Goal: Information Seeking & Learning: Learn about a topic

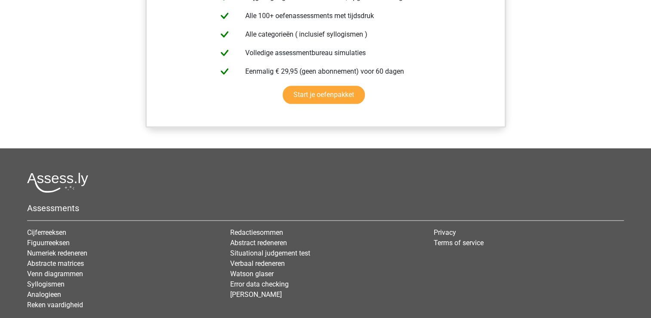
scroll to position [901, 0]
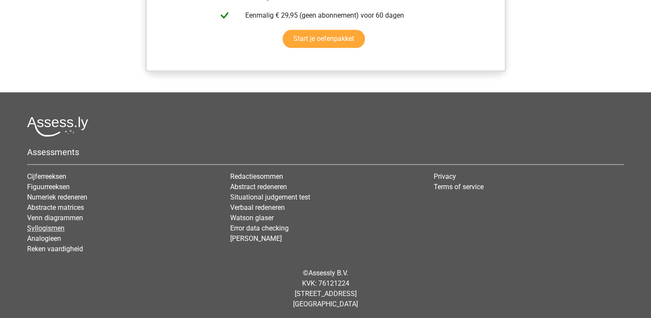
click at [55, 225] on link "Syllogismen" at bounding box center [45, 228] width 37 height 8
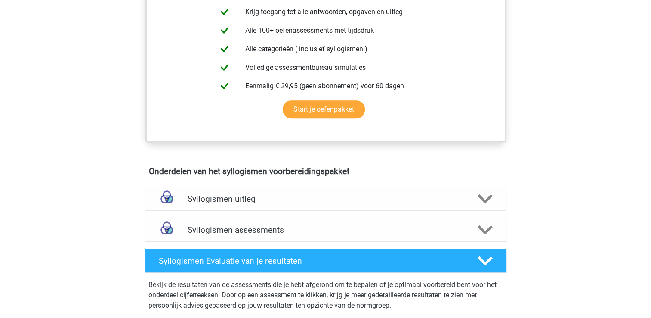
scroll to position [347, 0]
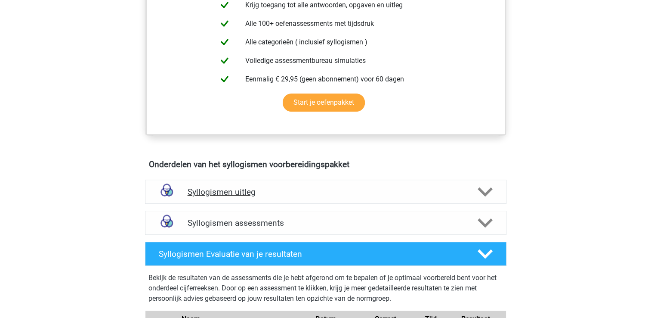
click at [485, 189] on icon at bounding box center [485, 191] width 15 height 15
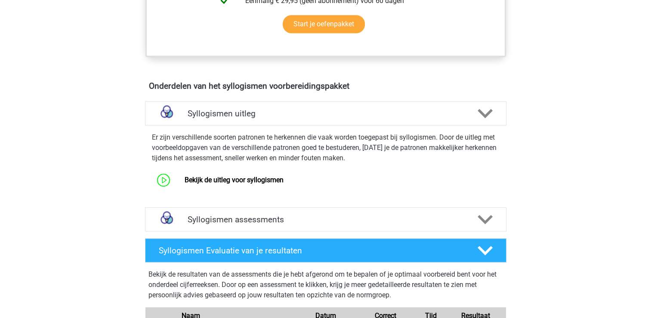
scroll to position [443, 0]
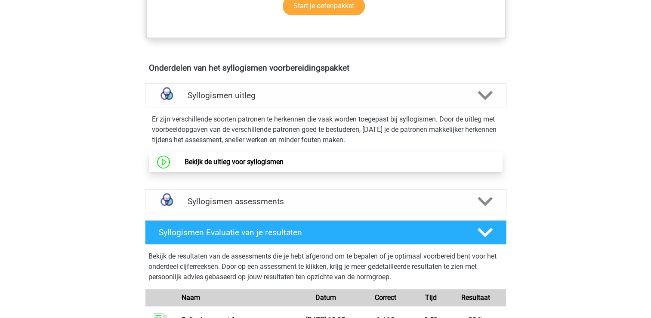
click at [258, 164] on link "Bekijk de uitleg voor syllogismen" at bounding box center [234, 162] width 99 height 8
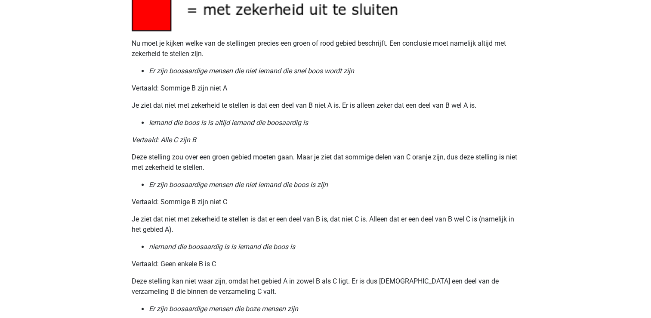
scroll to position [936, 0]
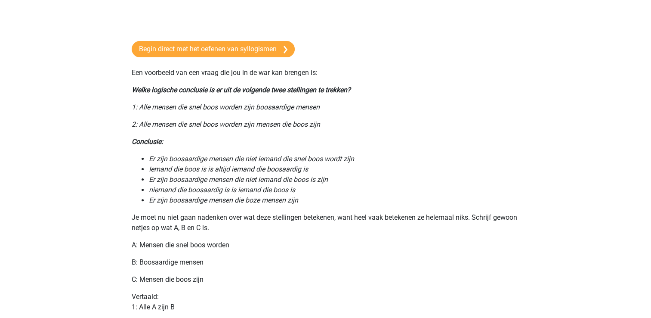
scroll to position [165, 0]
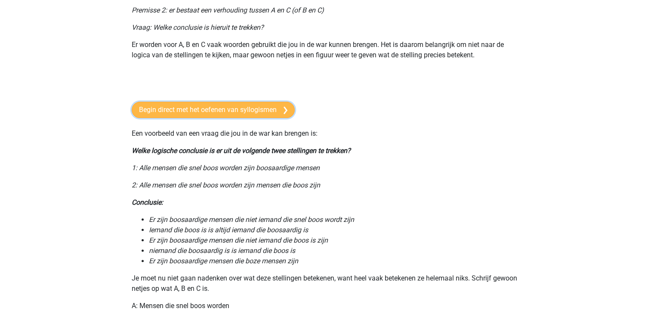
click at [280, 108] on link "Begin direct met het oefenen van syllogismen" at bounding box center [213, 110] width 163 height 16
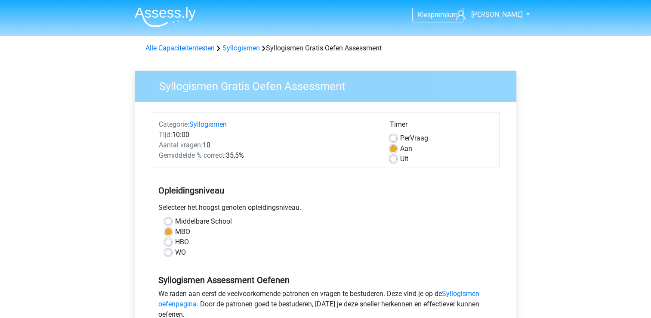
click at [400, 161] on label "Uit" at bounding box center [404, 159] width 8 height 10
click at [394, 161] on input "Uit" at bounding box center [393, 158] width 7 height 9
radio input "true"
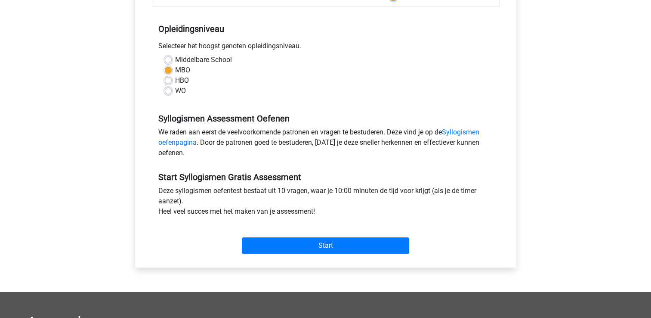
scroll to position [162, 0]
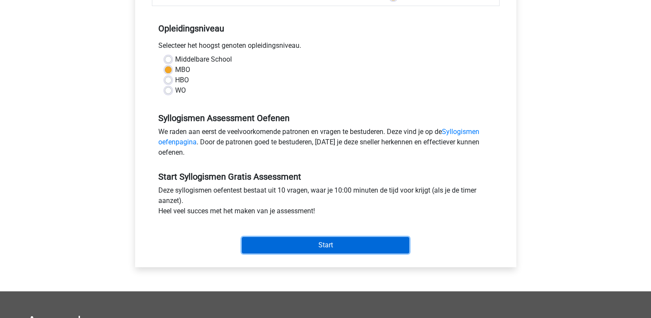
click at [336, 242] on input "Start" at bounding box center [325, 245] width 167 height 16
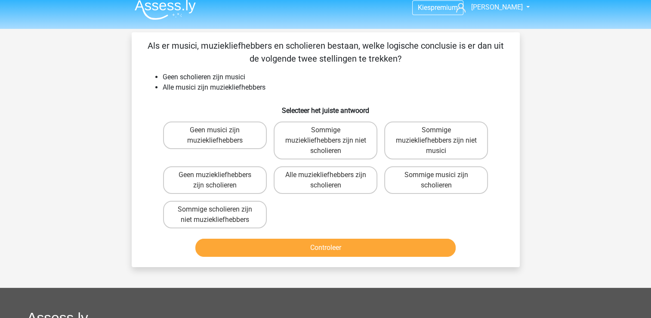
scroll to position [8, 0]
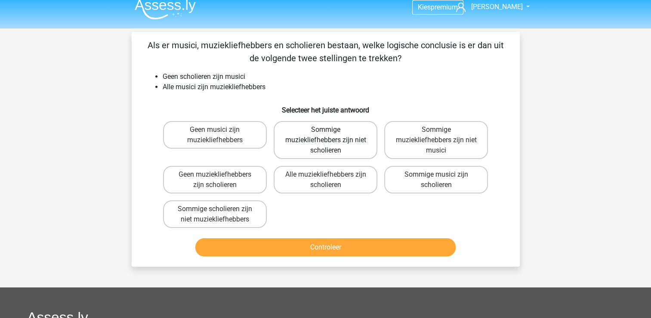
click at [325, 145] on label "Sommige muziekliefhebbers zijn niet scholieren" at bounding box center [326, 140] width 104 height 38
click at [326, 135] on input "Sommige muziekliefhebbers zijn niet scholieren" at bounding box center [329, 133] width 6 height 6
radio input "true"
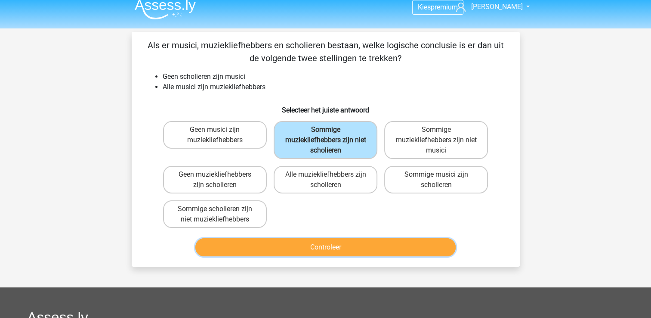
click at [324, 247] on button "Controleer" at bounding box center [325, 247] width 260 height 18
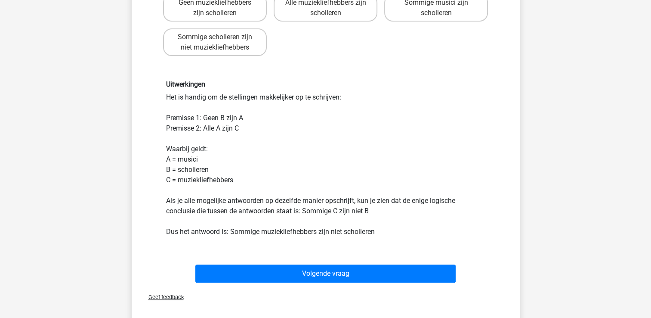
scroll to position [180, 0]
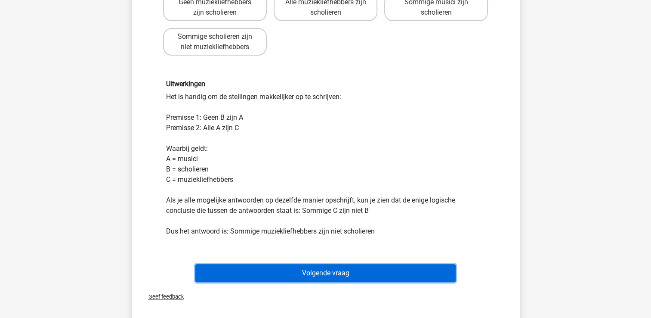
click at [322, 273] on button "Volgende vraag" at bounding box center [325, 273] width 260 height 18
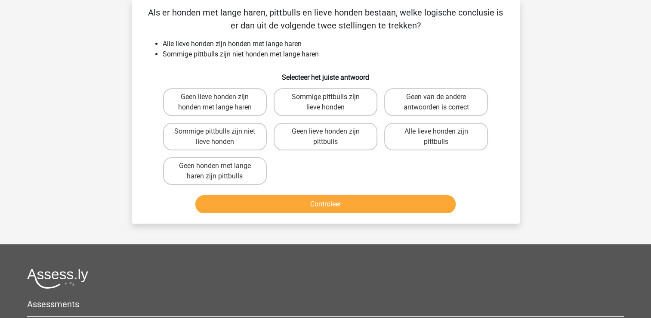
scroll to position [40, 0]
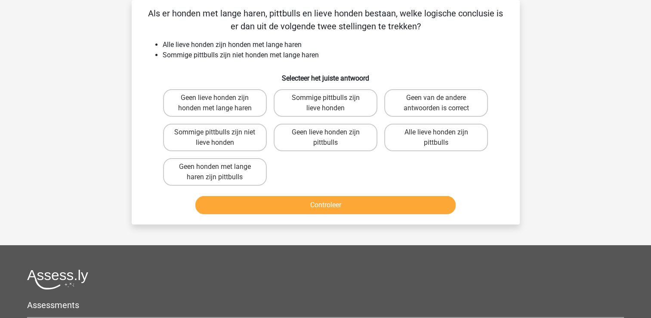
click at [437, 99] on input "Geen van de andere antwoorden is correct" at bounding box center [440, 101] width 6 height 6
radio input "true"
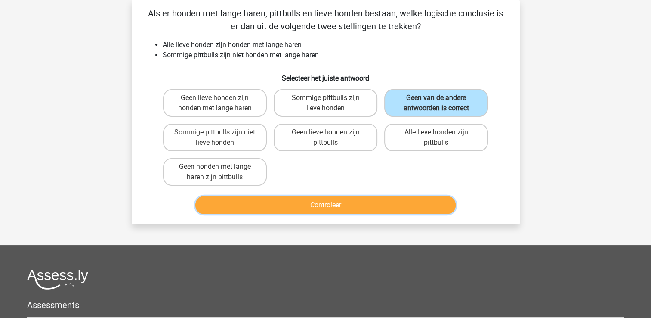
click at [332, 201] on button "Controleer" at bounding box center [325, 205] width 260 height 18
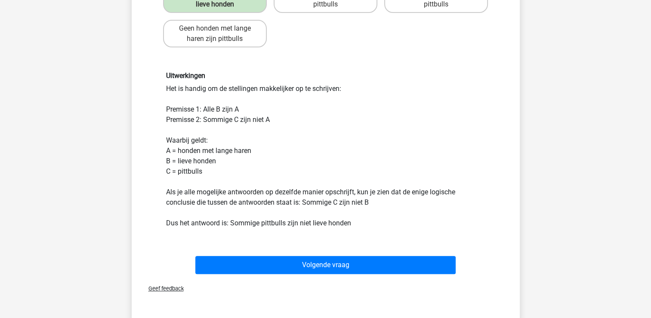
scroll to position [178, 0]
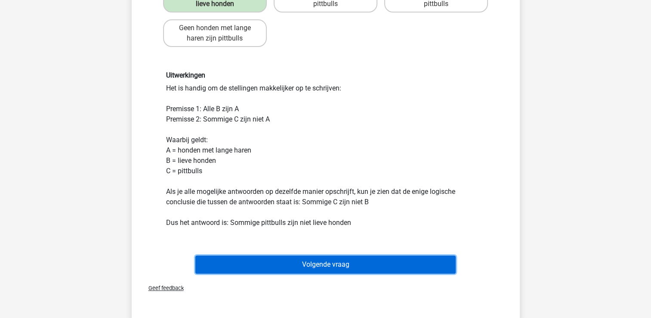
click at [348, 260] on button "Volgende vraag" at bounding box center [325, 264] width 260 height 18
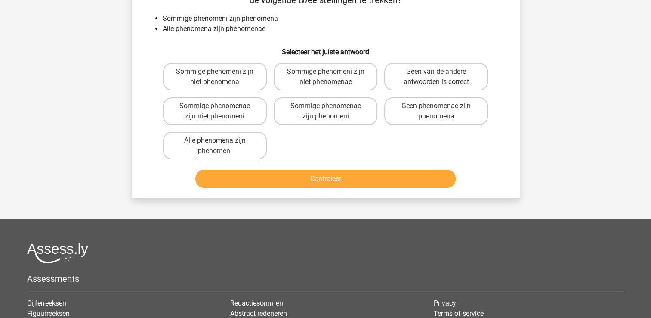
scroll to position [40, 0]
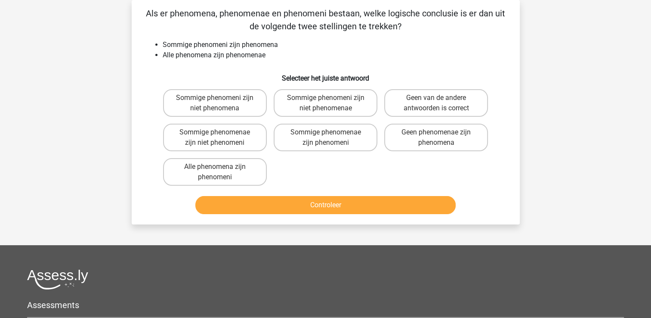
click at [350, 200] on button "Controleer" at bounding box center [325, 205] width 260 height 18
click at [319, 101] on label "Sommige phenomeni zijn niet phenomenae" at bounding box center [326, 103] width 104 height 28
click at [326, 101] on input "Sommige phenomeni zijn niet phenomenae" at bounding box center [329, 101] width 6 height 6
radio input "true"
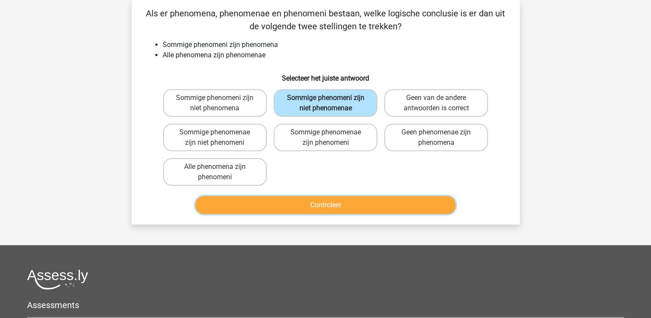
click at [324, 201] on button "Controleer" at bounding box center [325, 205] width 260 height 18
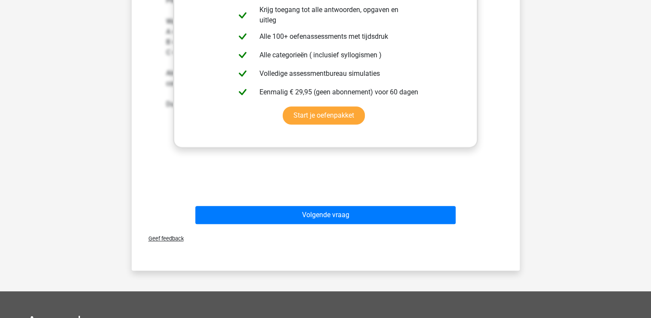
scroll to position [308, 0]
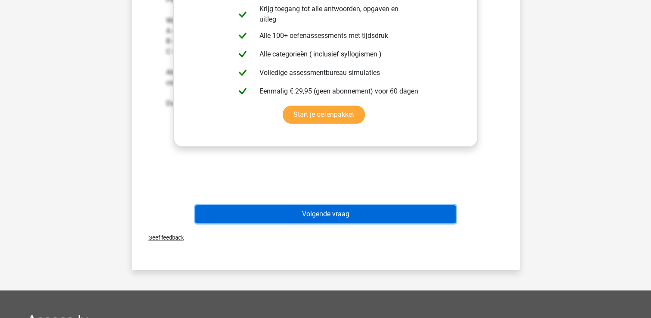
click at [323, 212] on button "Volgende vraag" at bounding box center [325, 214] width 260 height 18
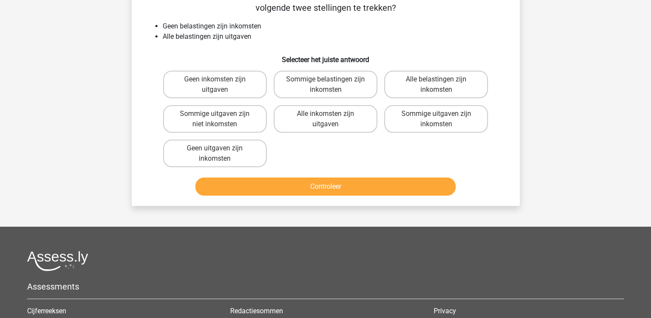
scroll to position [40, 0]
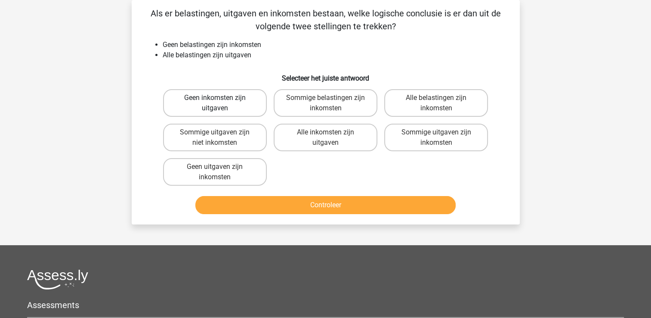
click at [239, 109] on label "Geen inkomsten zijn uitgaven" at bounding box center [215, 103] width 104 height 28
click at [220, 103] on input "Geen inkomsten zijn uitgaven" at bounding box center [218, 101] width 6 height 6
radio input "true"
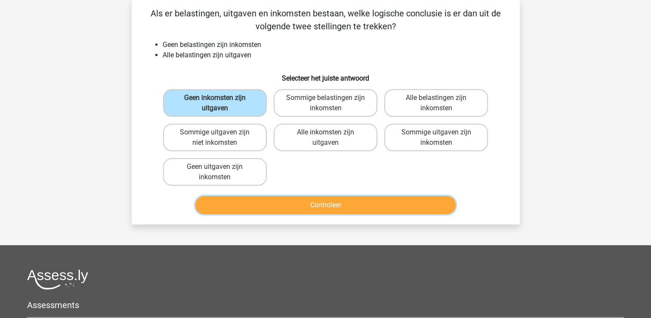
click at [307, 204] on button "Controleer" at bounding box center [325, 205] width 260 height 18
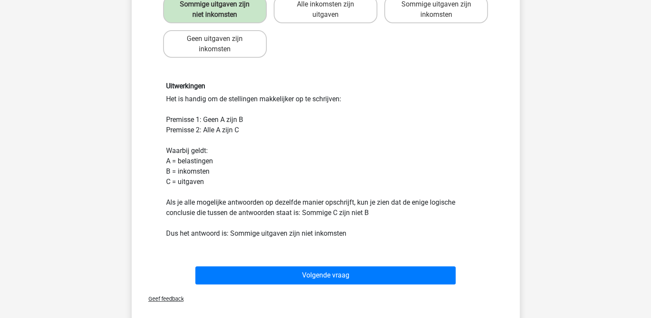
scroll to position [168, 0]
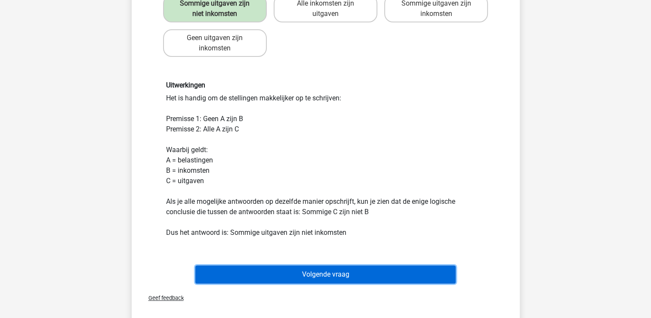
click at [296, 269] on button "Volgende vraag" at bounding box center [325, 274] width 260 height 18
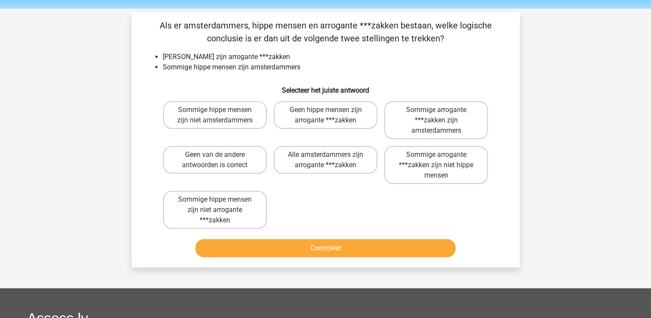
scroll to position [28, 0]
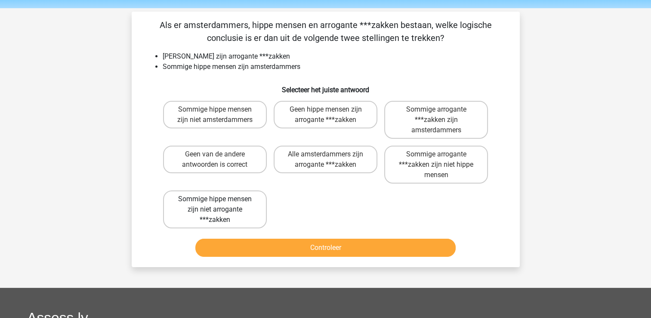
click at [236, 205] on label "Sommige hippe mensen zijn niet arrogante ***zakken" at bounding box center [215, 209] width 104 height 38
click at [220, 205] on input "Sommige hippe mensen zijn niet arrogante ***zakken" at bounding box center [218, 202] width 6 height 6
radio input "true"
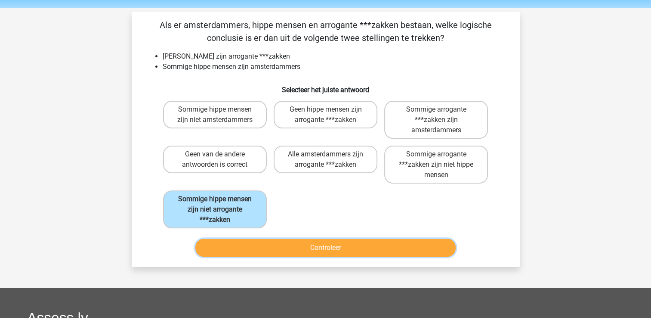
click at [301, 246] on button "Controleer" at bounding box center [325, 248] width 260 height 18
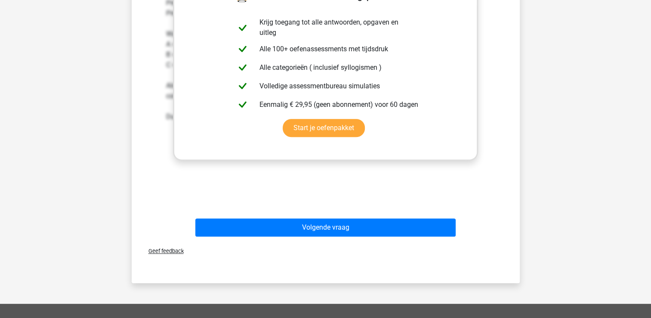
scroll to position [326, 0]
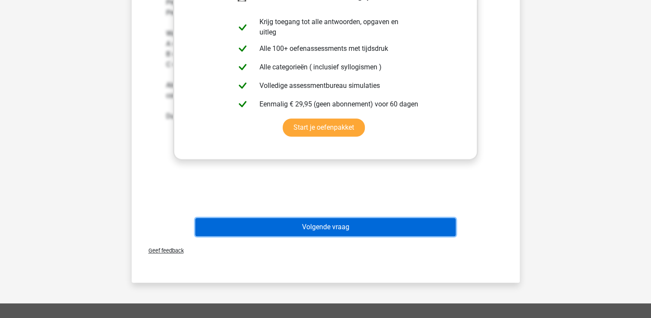
click at [338, 228] on button "Volgende vraag" at bounding box center [325, 227] width 260 height 18
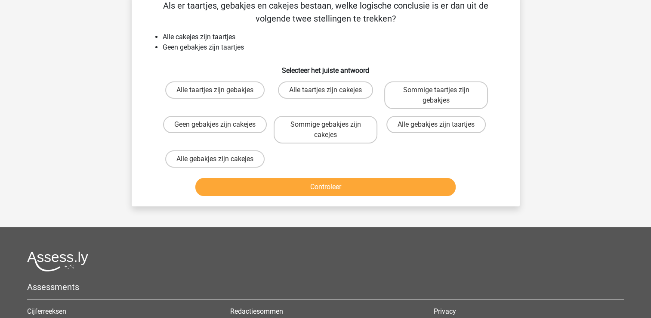
scroll to position [40, 0]
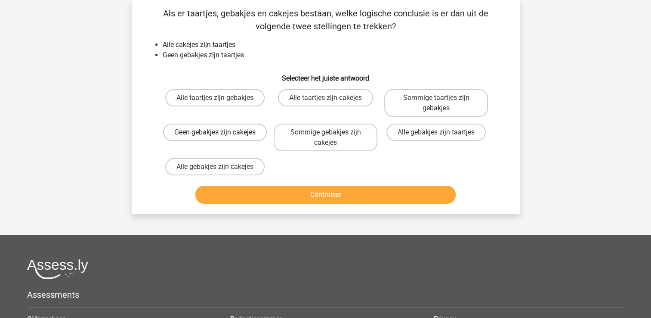
click at [220, 137] on label "Geen gebakjes zijn cakejes" at bounding box center [215, 132] width 104 height 17
click at [220, 137] on input "Geen gebakjes zijn cakejes" at bounding box center [218, 135] width 6 height 6
radio input "true"
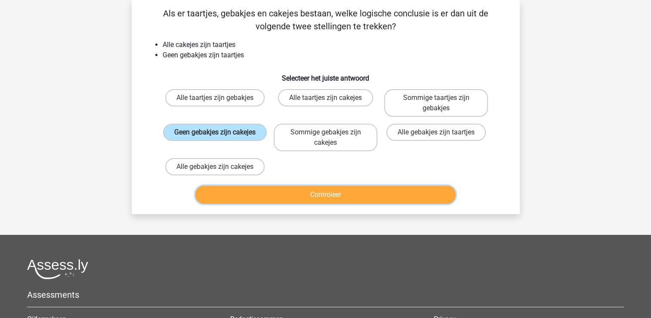
click at [325, 193] on button "Controleer" at bounding box center [325, 195] width 260 height 18
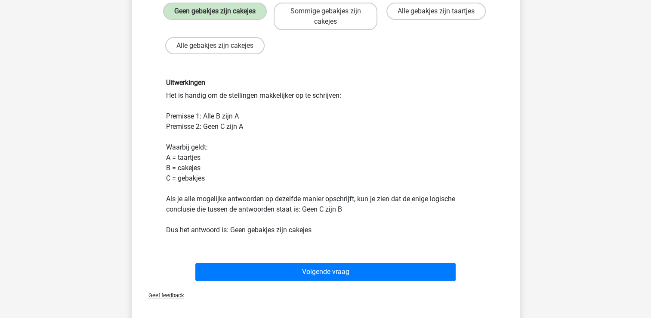
scroll to position [161, 0]
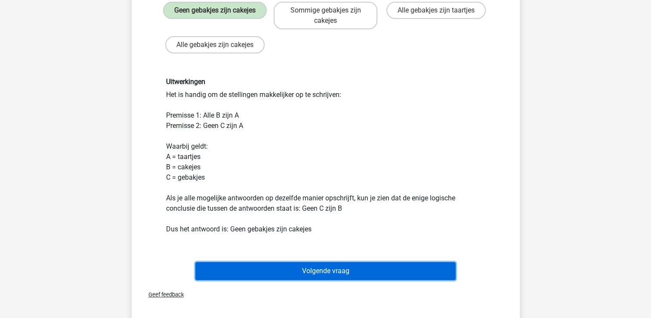
click at [323, 268] on button "Volgende vraag" at bounding box center [325, 271] width 260 height 18
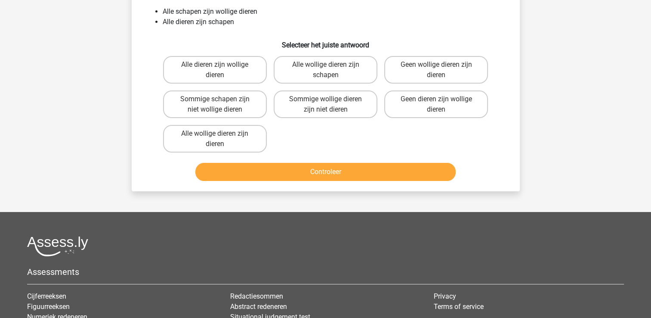
scroll to position [40, 0]
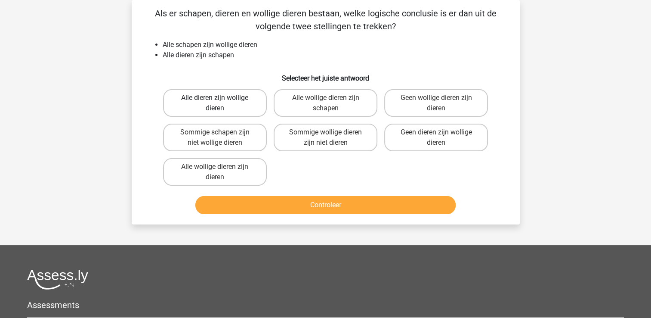
click at [211, 107] on label "Alle dieren zijn wollige dieren" at bounding box center [215, 103] width 104 height 28
click at [215, 103] on input "Alle dieren zijn wollige dieren" at bounding box center [218, 101] width 6 height 6
radio input "true"
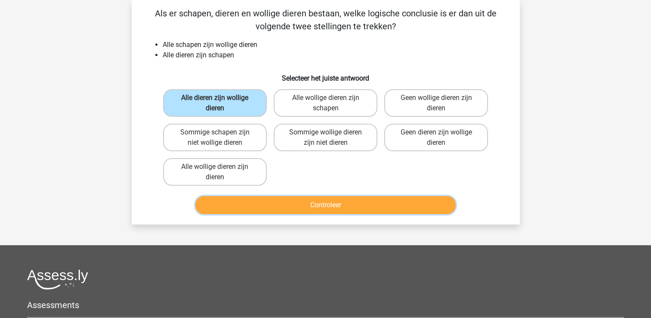
click at [316, 206] on button "Controleer" at bounding box center [325, 205] width 260 height 18
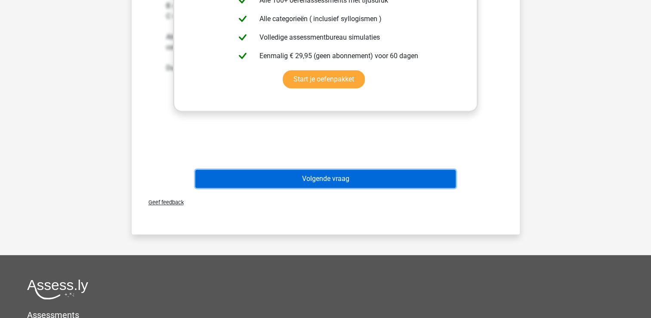
click at [327, 176] on button "Volgende vraag" at bounding box center [325, 179] width 260 height 18
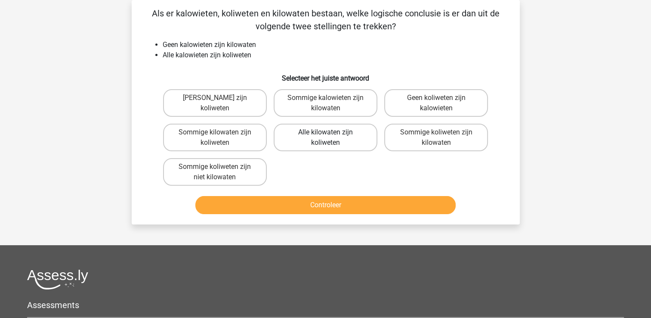
click at [327, 142] on label "Alle kilowaten zijn koliweten" at bounding box center [326, 138] width 104 height 28
click at [327, 138] on input "Alle kilowaten zijn koliweten" at bounding box center [329, 135] width 6 height 6
radio input "true"
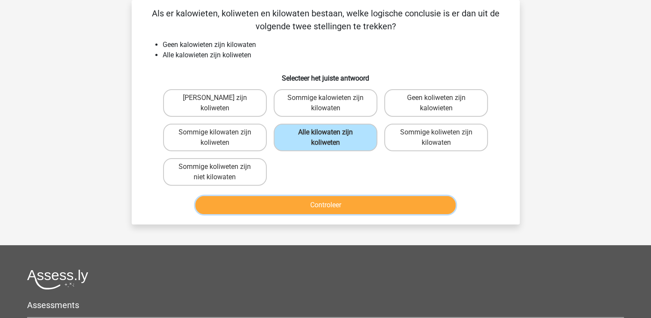
click at [320, 204] on button "Controleer" at bounding box center [325, 205] width 260 height 18
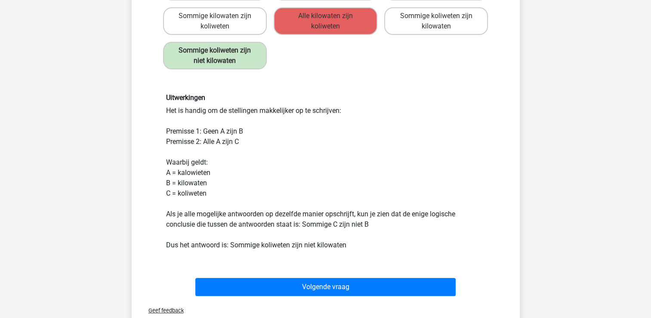
scroll to position [156, 0]
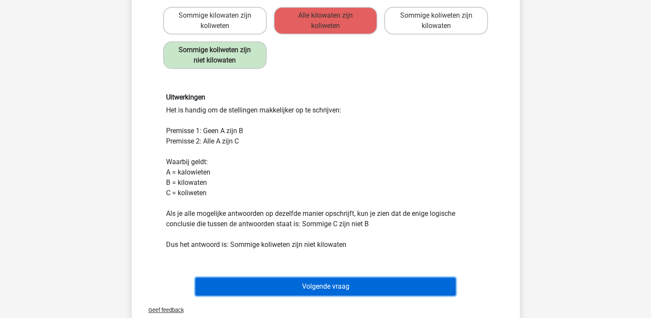
click at [331, 286] on button "Volgende vraag" at bounding box center [325, 286] width 260 height 18
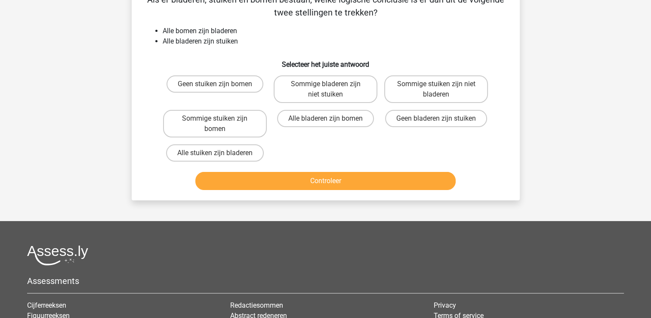
scroll to position [40, 0]
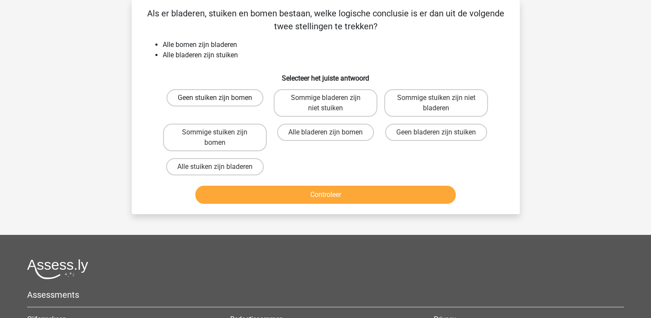
click at [241, 95] on label "Geen stuiken zijn bomen" at bounding box center [215, 97] width 97 height 17
click at [220, 98] on input "Geen stuiken zijn bomen" at bounding box center [218, 101] width 6 height 6
radio input "true"
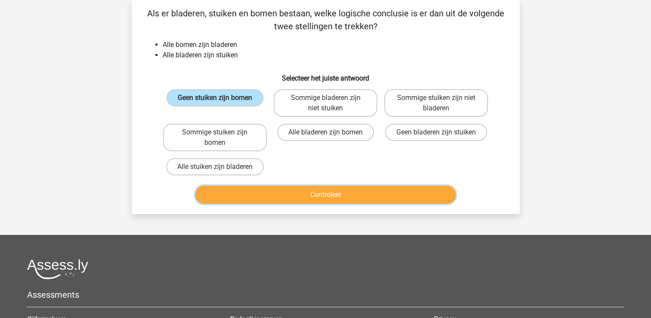
click at [319, 191] on button "Controleer" at bounding box center [325, 195] width 260 height 18
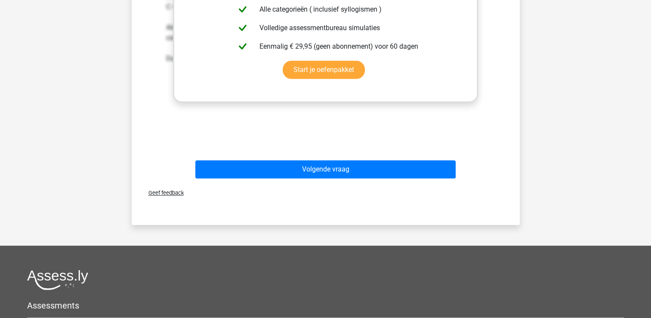
scroll to position [343, 0]
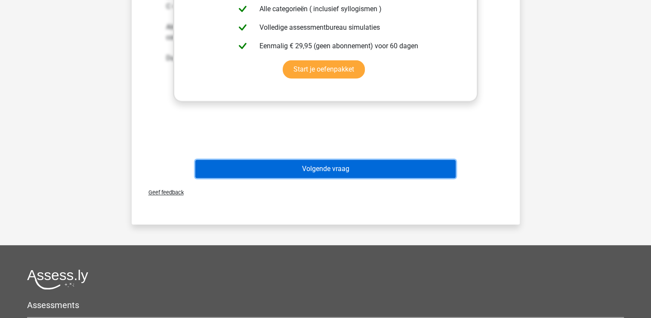
click at [326, 166] on button "Volgende vraag" at bounding box center [325, 169] width 260 height 18
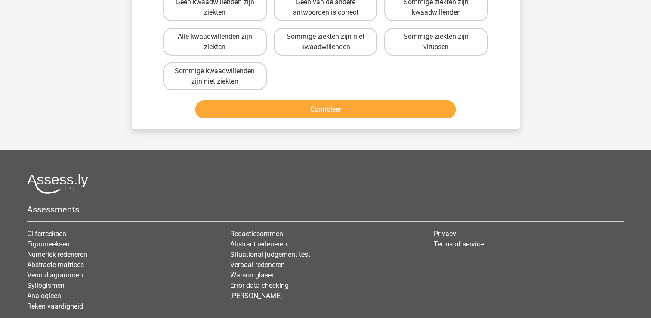
scroll to position [40, 0]
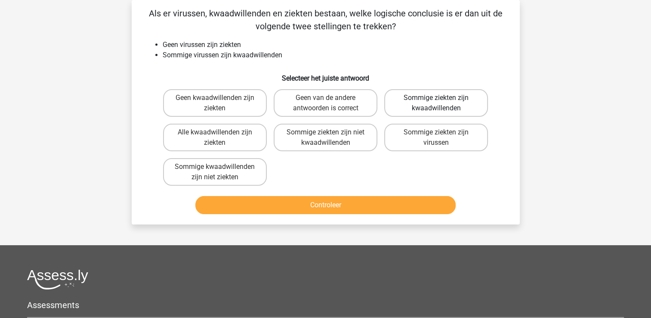
click at [435, 106] on label "Sommige ziekten zijn kwaadwillenden" at bounding box center [437, 103] width 104 height 28
click at [437, 103] on input "Sommige ziekten zijn kwaadwillenden" at bounding box center [440, 101] width 6 height 6
radio input "true"
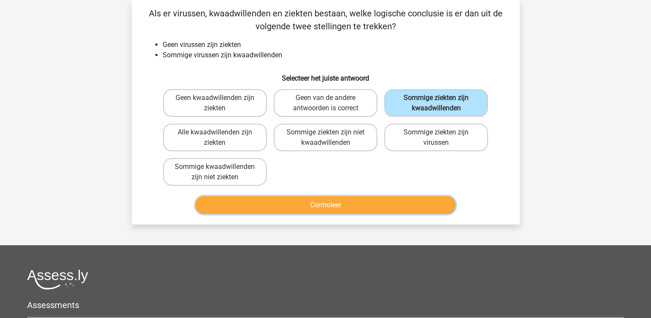
click at [335, 201] on button "Controleer" at bounding box center [325, 205] width 260 height 18
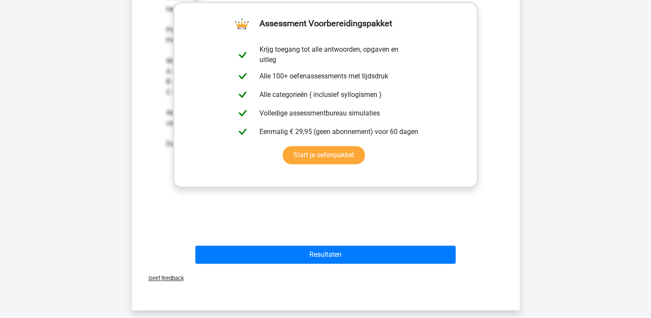
scroll to position [279, 0]
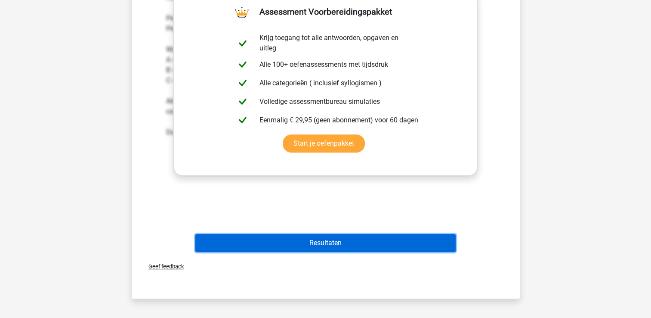
click at [326, 240] on button "Resultaten" at bounding box center [325, 243] width 260 height 18
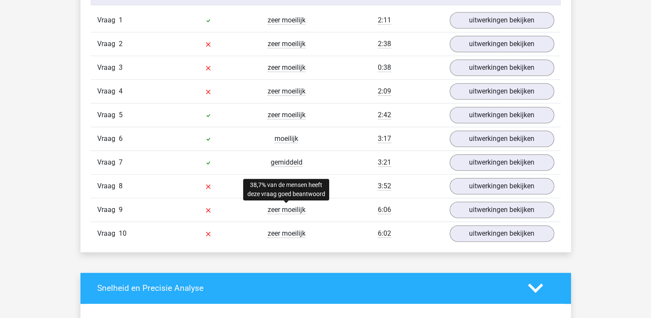
scroll to position [733, 0]
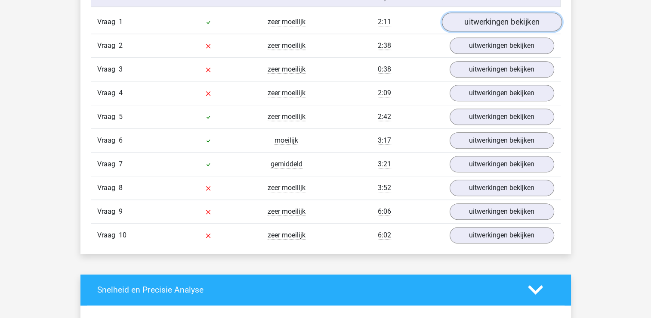
click at [484, 23] on link "uitwerkingen bekijken" at bounding box center [502, 21] width 120 height 19
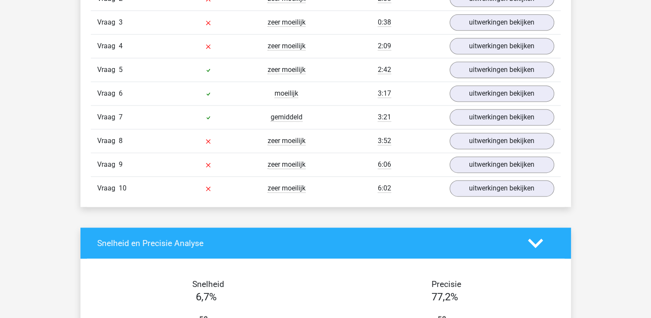
scroll to position [1145, 0]
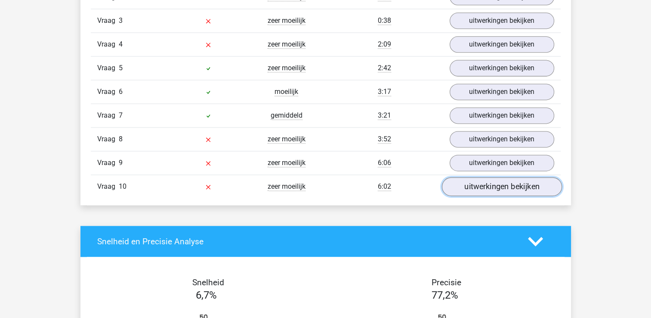
click at [509, 186] on link "uitwerkingen bekijken" at bounding box center [502, 186] width 120 height 19
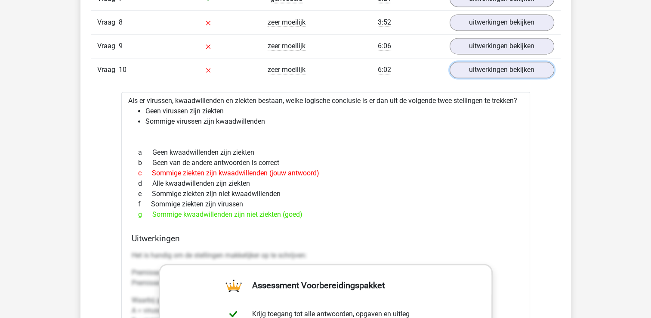
scroll to position [1262, 0]
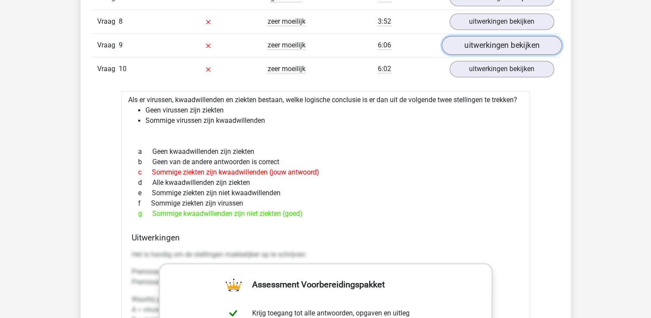
click at [500, 46] on link "uitwerkingen bekijken" at bounding box center [502, 45] width 120 height 19
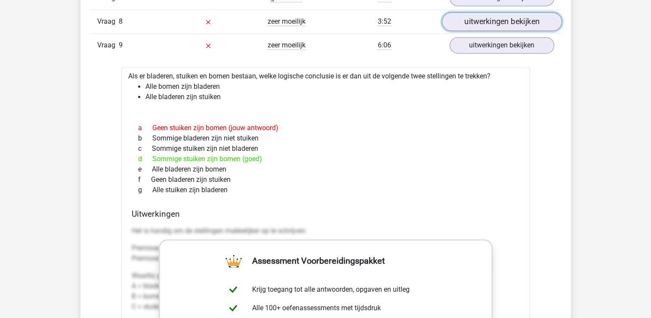
click at [502, 19] on link "uitwerkingen bekijken" at bounding box center [502, 21] width 120 height 19
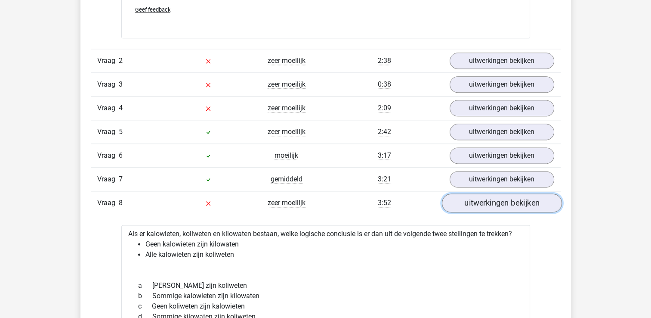
scroll to position [1080, 0]
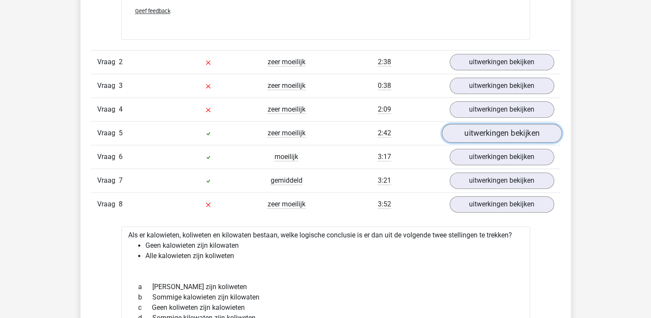
click at [493, 132] on link "uitwerkingen bekijken" at bounding box center [502, 133] width 120 height 19
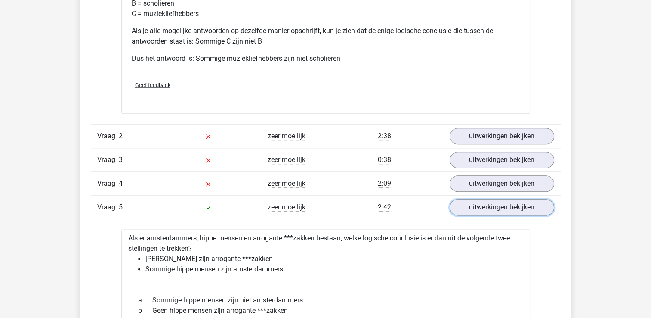
scroll to position [1001, 0]
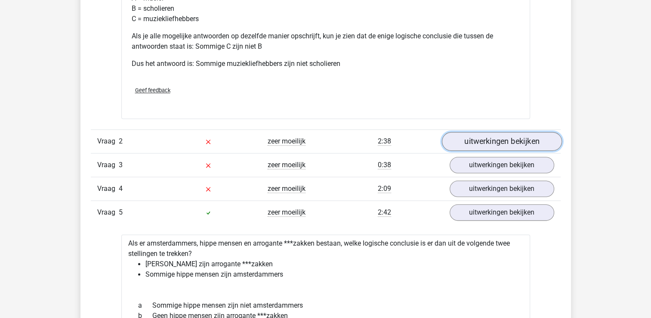
click at [490, 139] on link "uitwerkingen bekijken" at bounding box center [502, 141] width 120 height 19
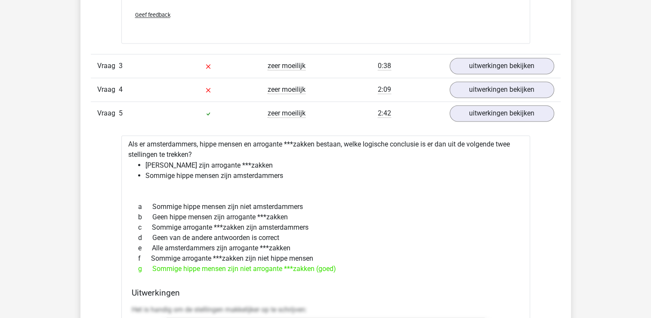
scroll to position [1464, 0]
click at [482, 85] on link "uitwerkingen bekijken" at bounding box center [502, 89] width 120 height 19
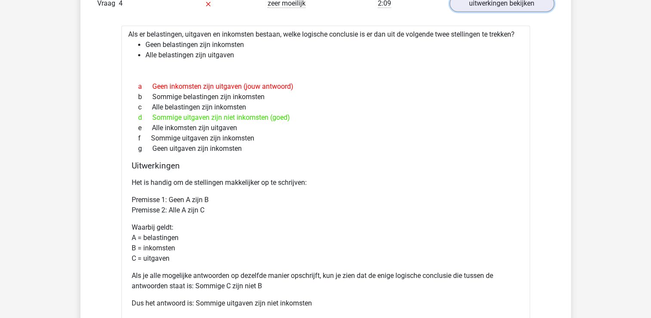
scroll to position [1548, 0]
click at [499, 233] on p "Waarbij geldt: A = belastingen B = inkomsten C = uitgaven" at bounding box center [326, 243] width 388 height 41
